Goal: Task Accomplishment & Management: Manage account settings

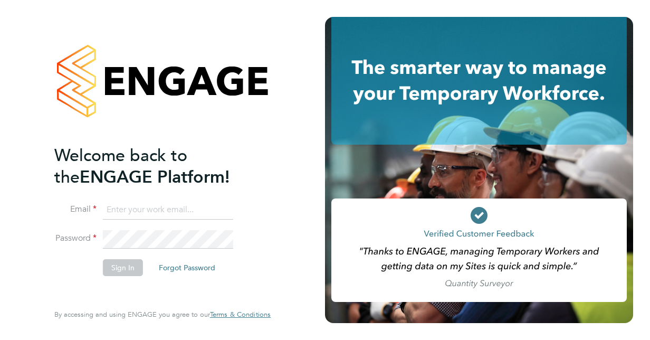
type input "hollyrichardson24@gmail.com"
click at [118, 274] on button "Sign In" at bounding box center [123, 267] width 40 height 17
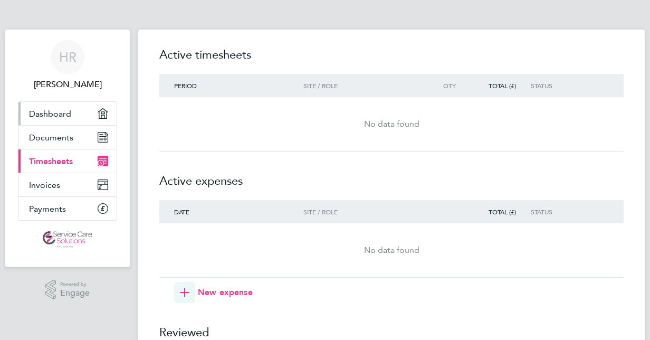
click at [58, 109] on span "Dashboard" at bounding box center [50, 114] width 42 height 10
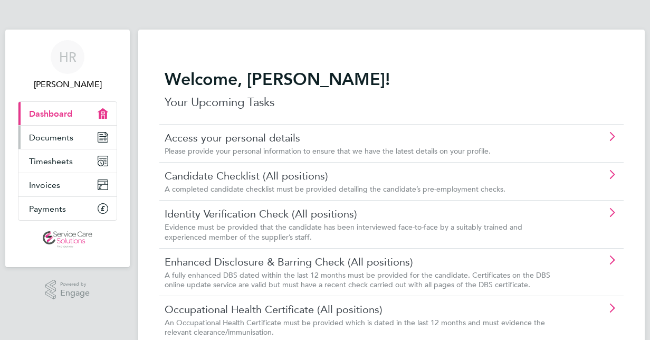
click at [62, 130] on link "Documents" at bounding box center [67, 137] width 98 height 23
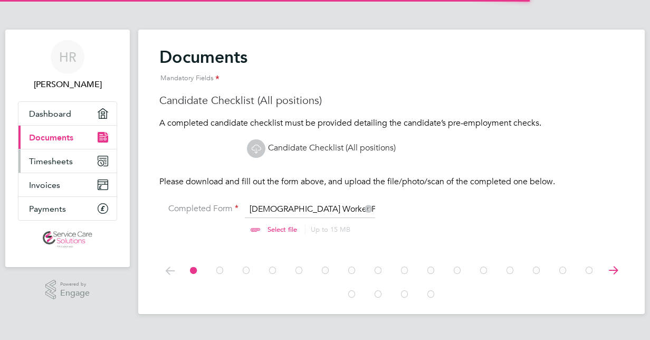
scroll to position [14, 131]
click at [62, 162] on span "Timesheets" at bounding box center [51, 161] width 44 height 10
